Goal: Check status: Check status

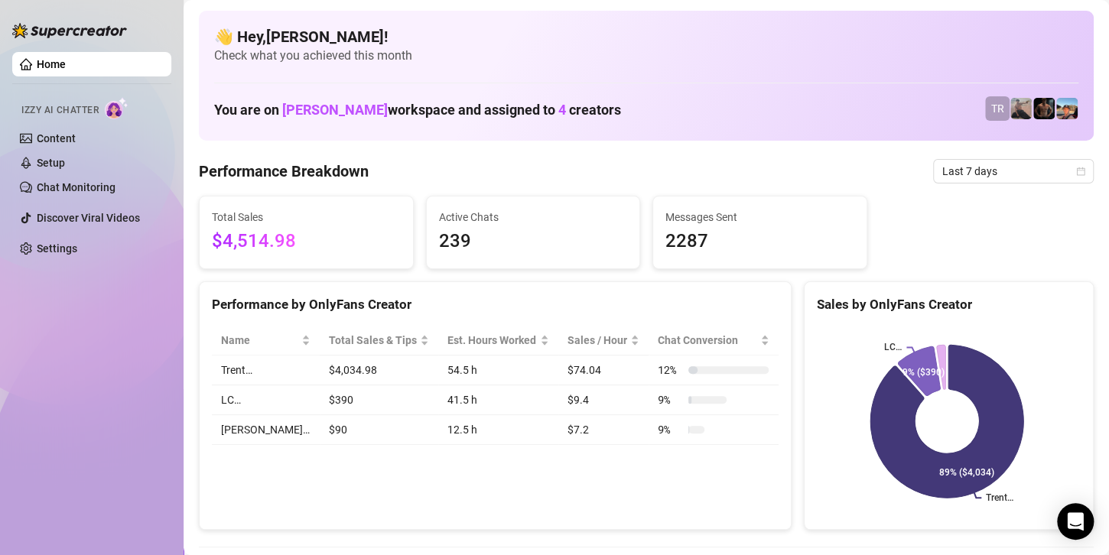
click at [100, 380] on div "Home Izzy AI Chatter Content Setup Chat Monitoring Discover Viral Videos Settin…" at bounding box center [91, 271] width 159 height 542
click at [959, 166] on span "Last 7 days" at bounding box center [1014, 171] width 142 height 23
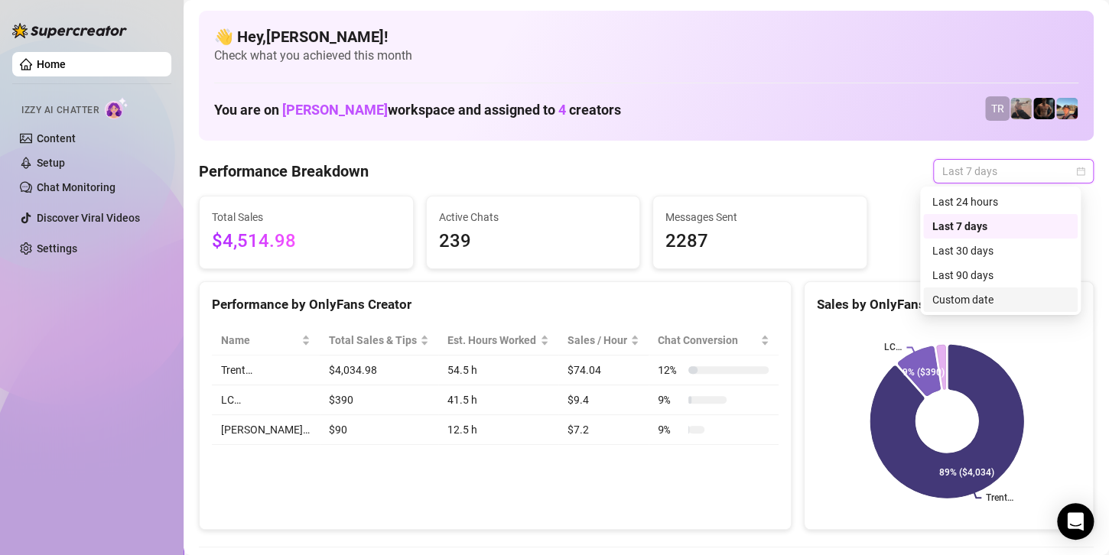
click at [957, 299] on div "Custom date" at bounding box center [1001, 300] width 136 height 17
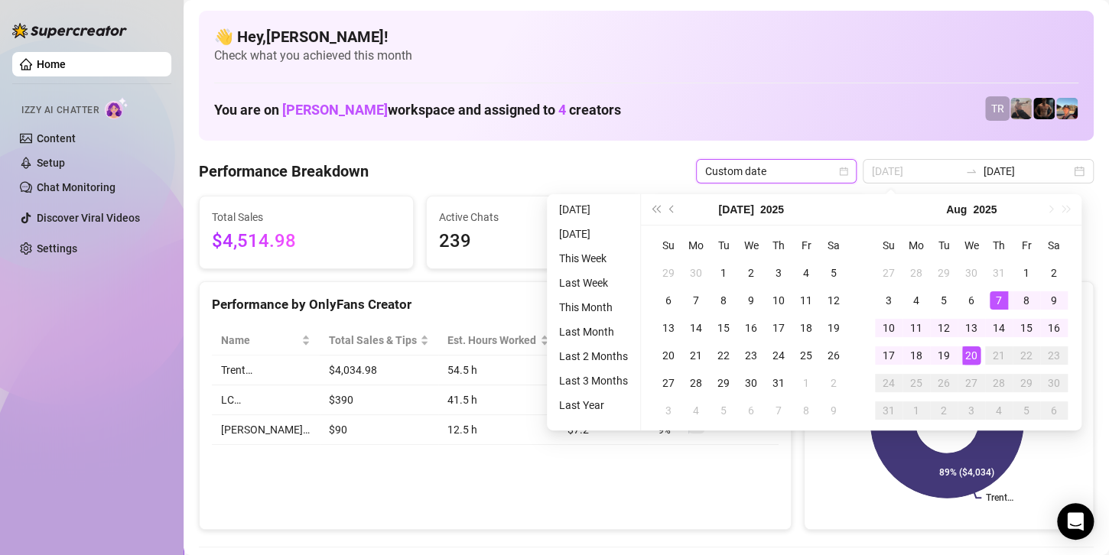
type input "[DATE]"
click at [964, 350] on div "20" at bounding box center [972, 356] width 18 height 18
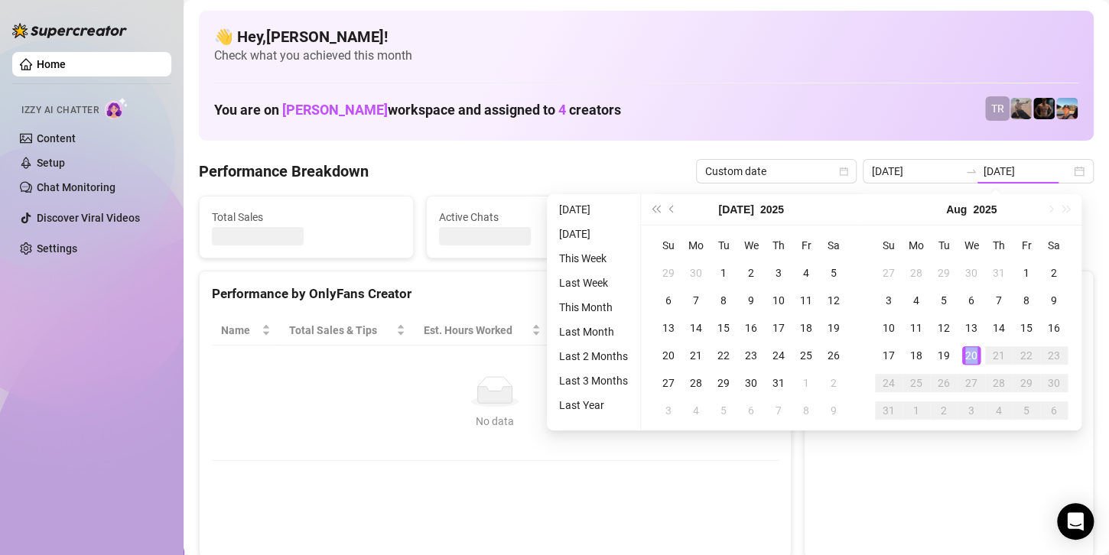
type input "[DATE]"
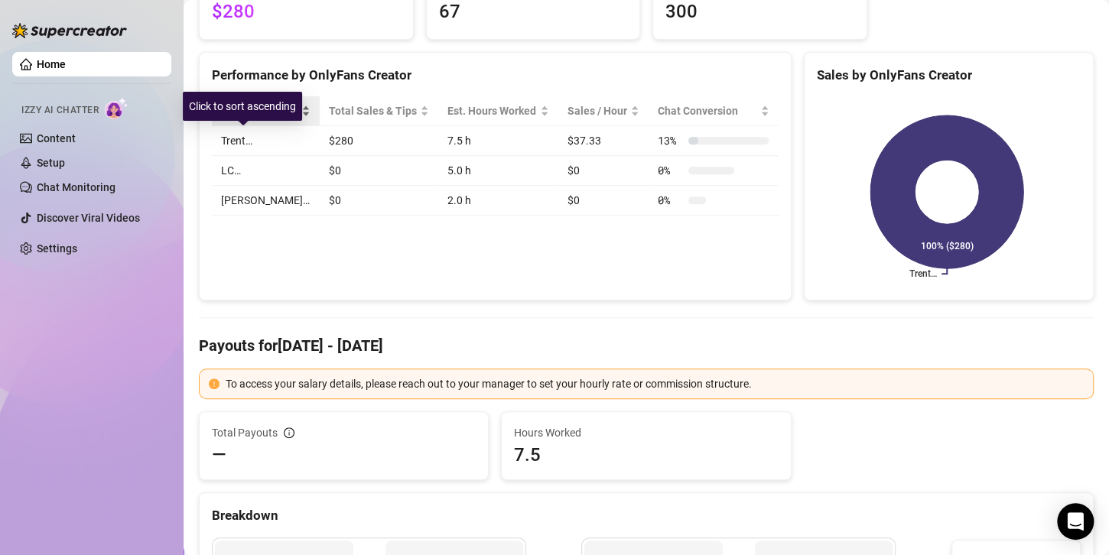
scroll to position [153, 0]
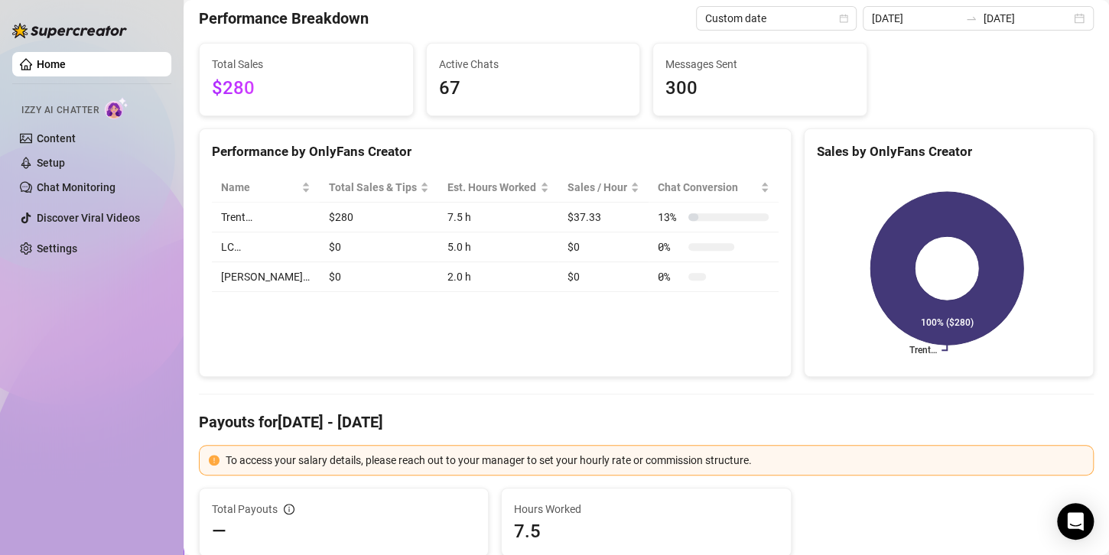
click at [84, 361] on div "Home Izzy AI Chatter Content Setup Chat Monitoring Discover Viral Videos Settin…" at bounding box center [91, 271] width 159 height 542
